Goal: Book appointment/travel/reservation

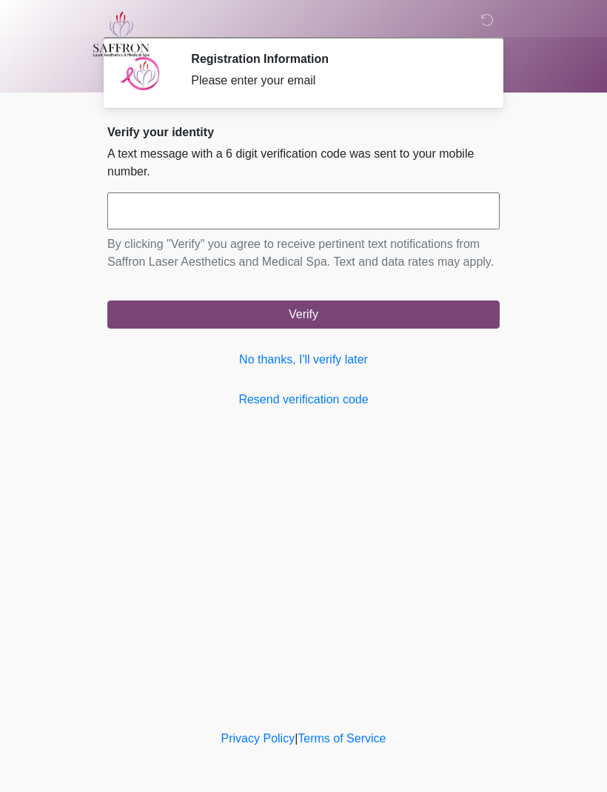
click at [332, 369] on link "No thanks, I'll verify later" at bounding box center [303, 360] width 392 height 18
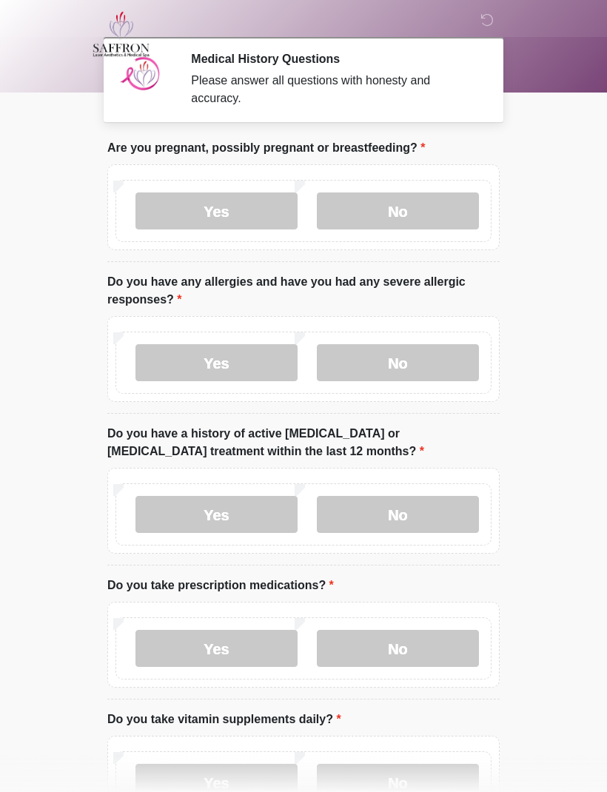
click at [398, 216] on label "No" at bounding box center [398, 210] width 162 height 37
click at [420, 373] on label "No" at bounding box center [398, 362] width 162 height 37
click at [403, 509] on label "No" at bounding box center [398, 514] width 162 height 37
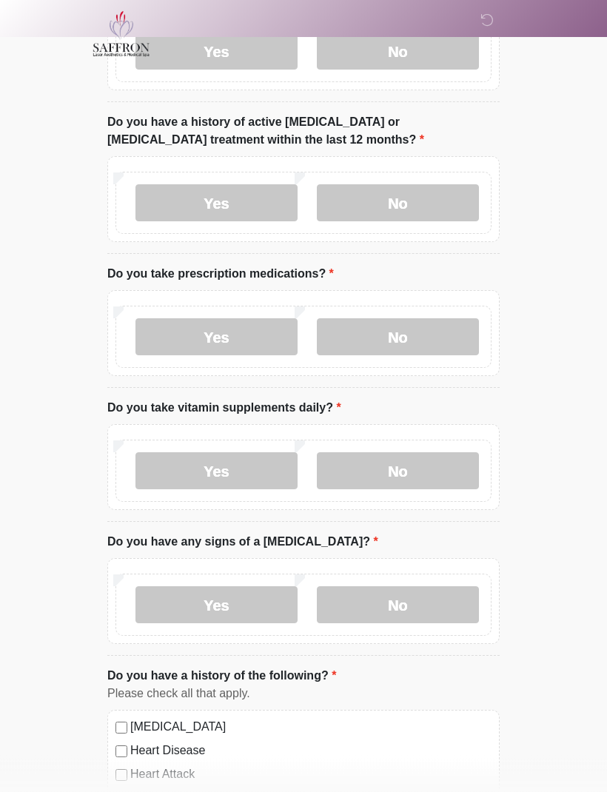
scroll to position [312, 0]
click at [429, 340] on label "No" at bounding box center [398, 336] width 162 height 37
click at [406, 468] on label "No" at bounding box center [398, 470] width 162 height 37
click at [408, 594] on label "No" at bounding box center [398, 604] width 162 height 37
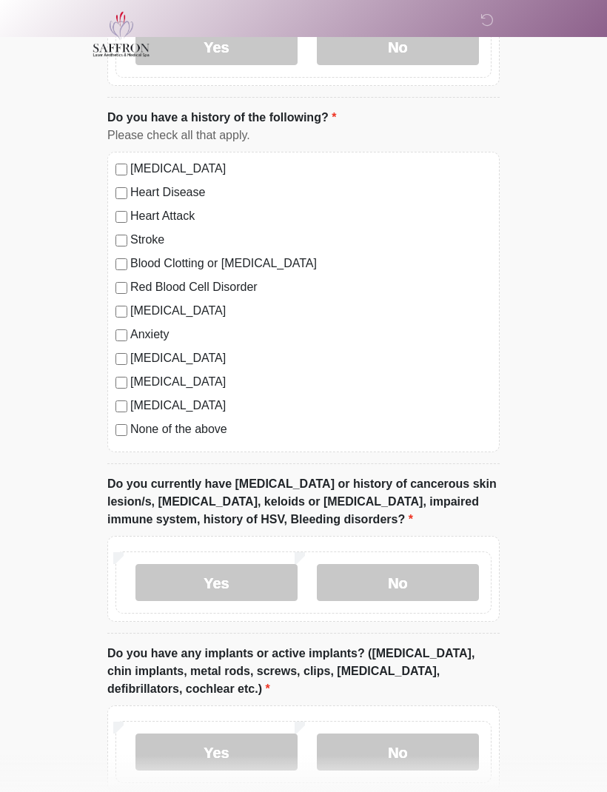
scroll to position [877, 0]
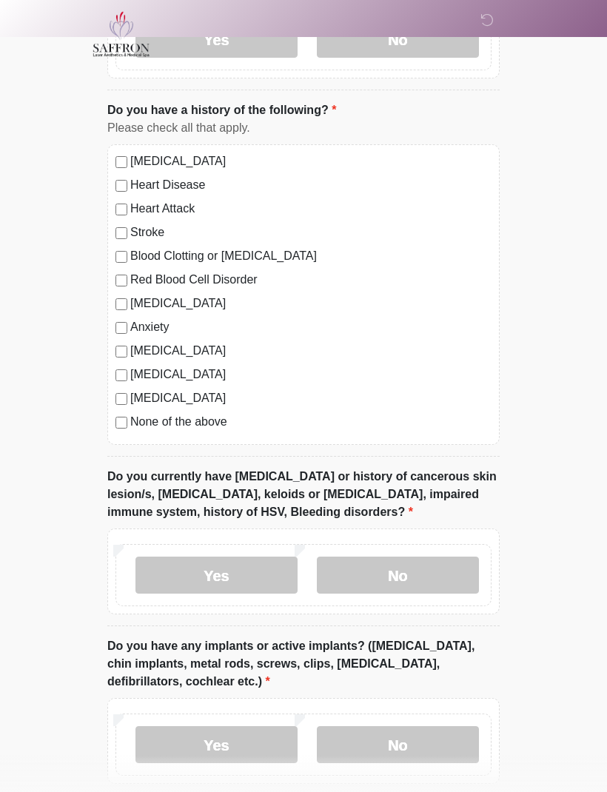
click at [411, 566] on label "No" at bounding box center [398, 575] width 162 height 37
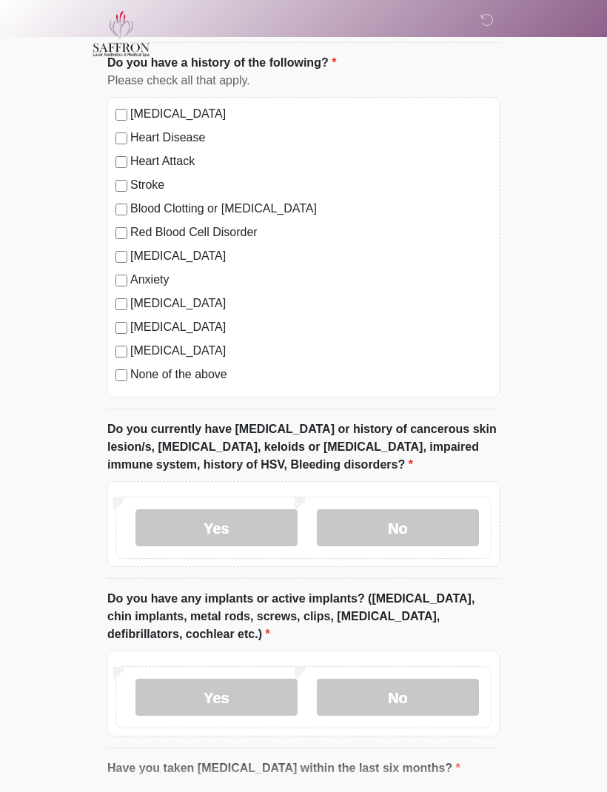
scroll to position [1082, 0]
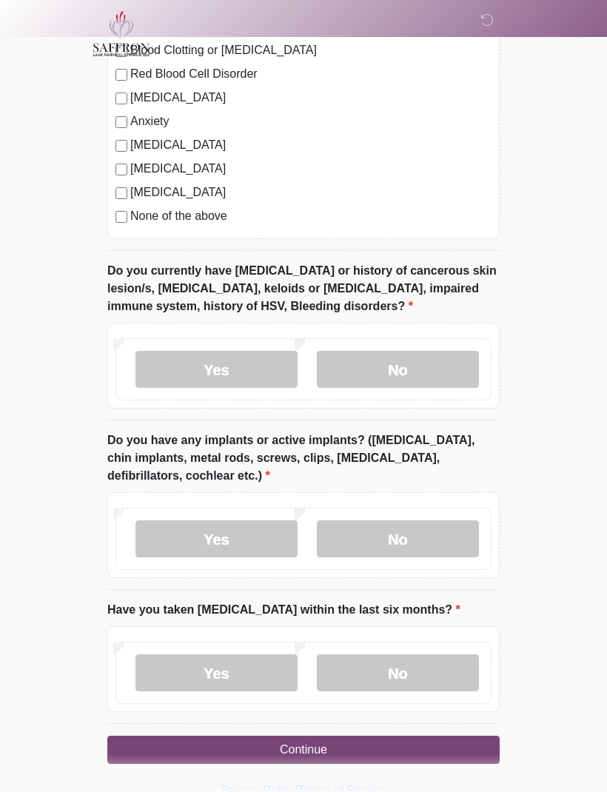
click at [402, 526] on label "No" at bounding box center [398, 539] width 162 height 37
click at [403, 666] on label "No" at bounding box center [398, 673] width 162 height 37
click at [269, 749] on button "Continue" at bounding box center [303, 751] width 392 height 28
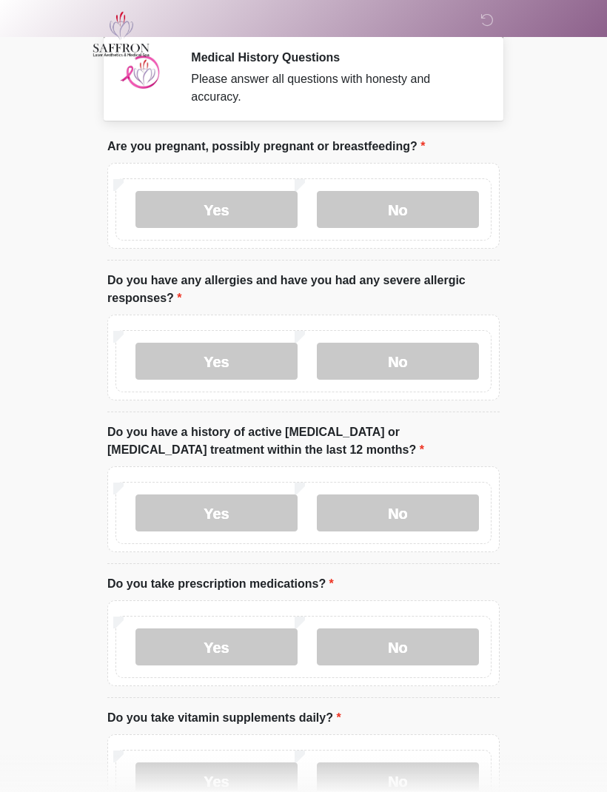
scroll to position [0, 0]
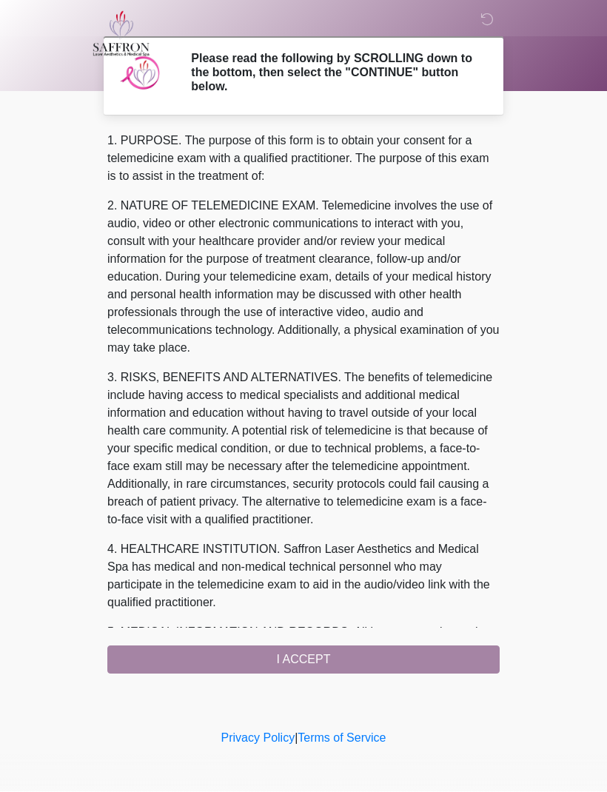
click at [307, 646] on div "1. PURPOSE. The purpose of this form is to obtain your consent for a telemedici…" at bounding box center [303, 404] width 392 height 542
click at [290, 654] on div "1. PURPOSE. The purpose of this form is to obtain your consent for a telemedici…" at bounding box center [303, 404] width 392 height 542
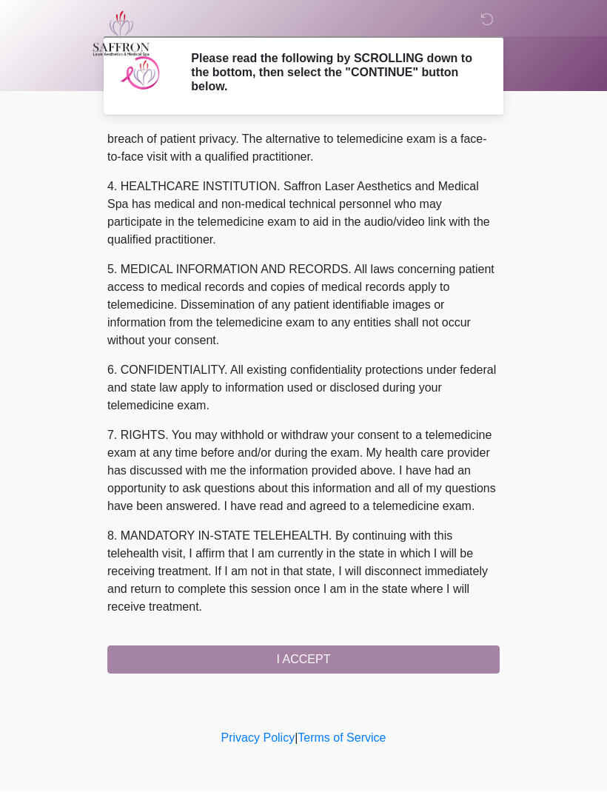
scroll to position [398, 0]
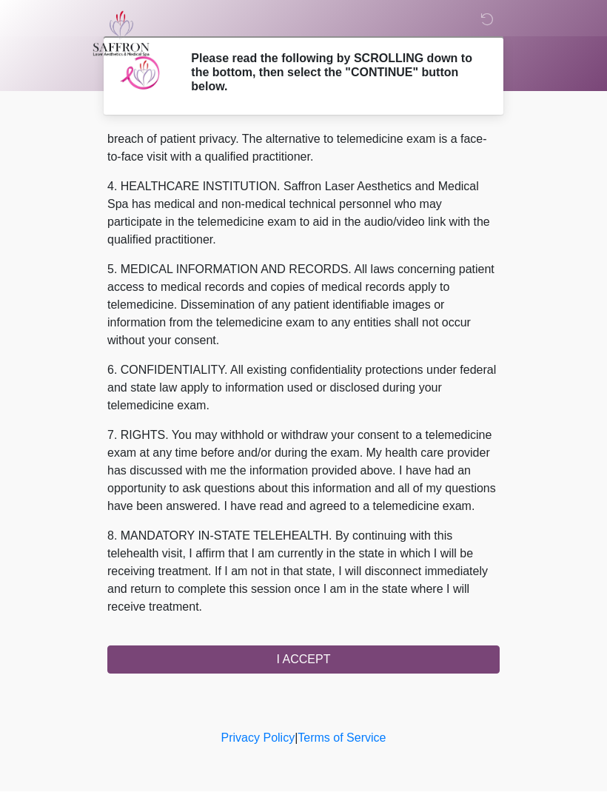
click at [327, 657] on button "I ACCEPT" at bounding box center [303, 660] width 392 height 28
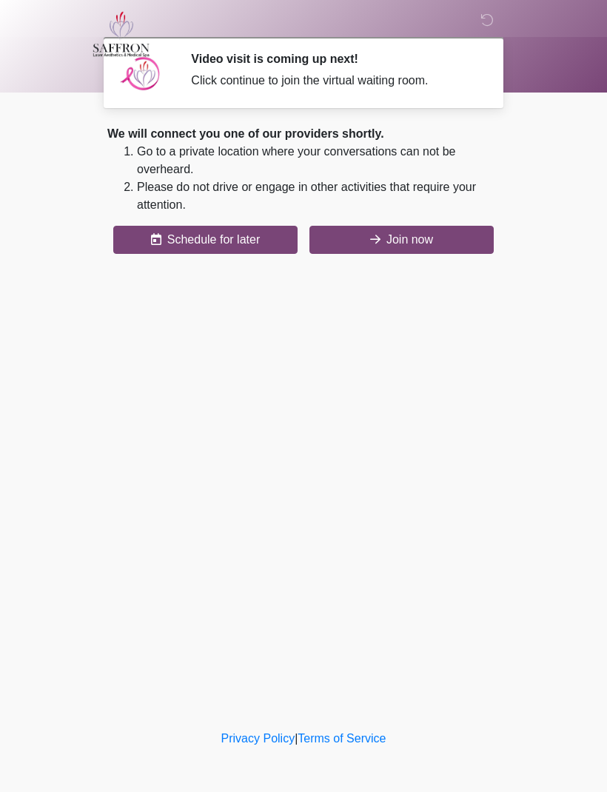
click at [187, 240] on button "Schedule for later" at bounding box center [205, 240] width 184 height 28
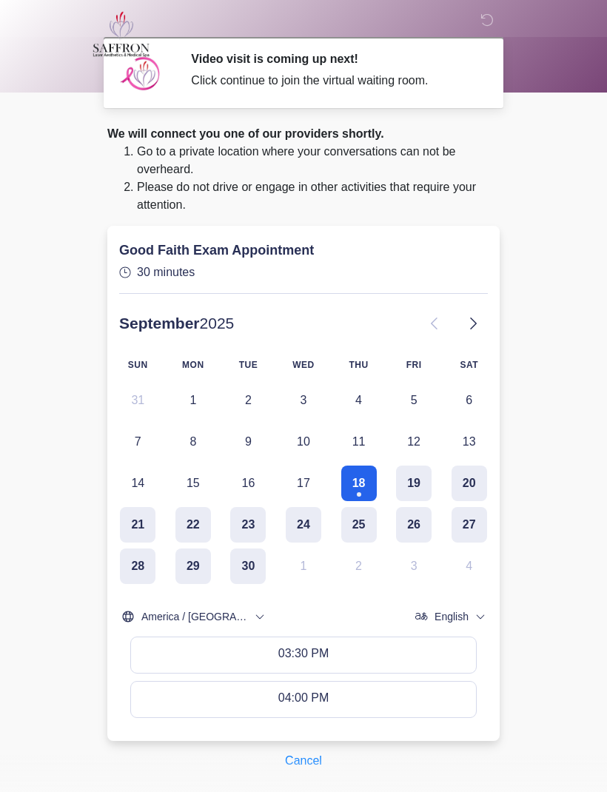
click at [571, 375] on body "‎ ‎ ‎ Video visit is coming up next! Click continue to join the virtual waiting…" at bounding box center [303, 396] width 607 height 792
click at [301, 757] on button "Cancel" at bounding box center [303, 761] width 56 height 28
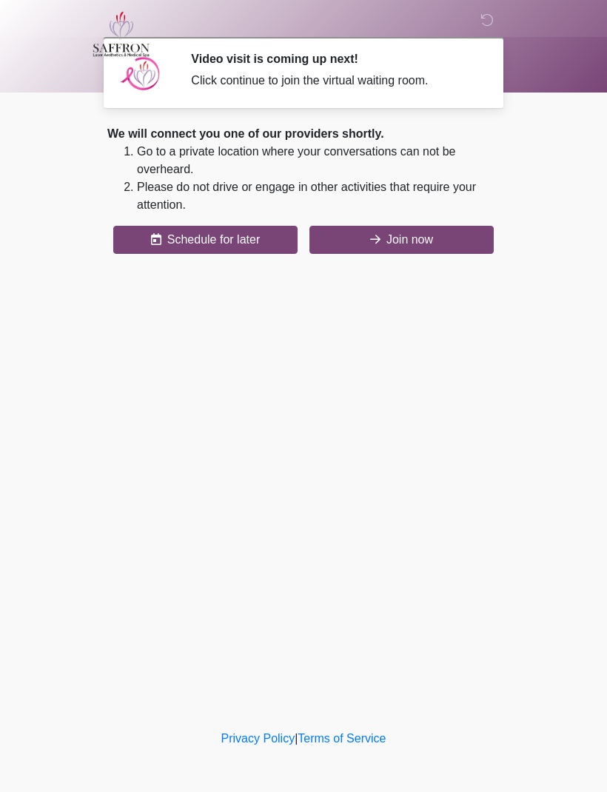
click at [386, 251] on button "Join now" at bounding box center [401, 240] width 184 height 28
